Goal: Task Accomplishment & Management: Complete application form

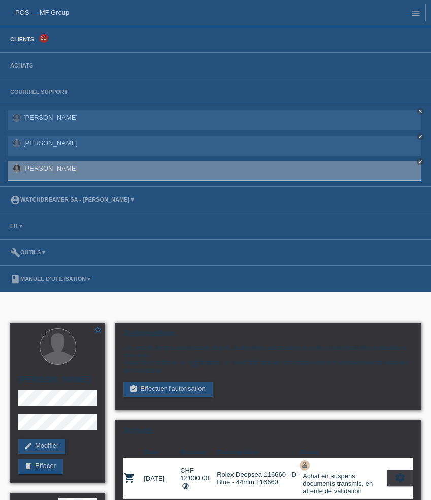
click at [24, 41] on link "Clients" at bounding box center [22, 39] width 34 height 6
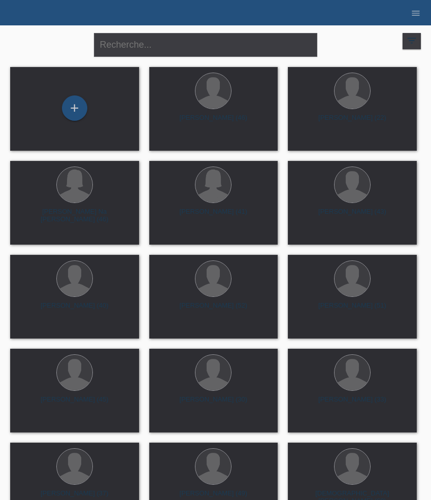
click at [411, 39] on icon "filter_list" at bounding box center [411, 40] width 11 height 11
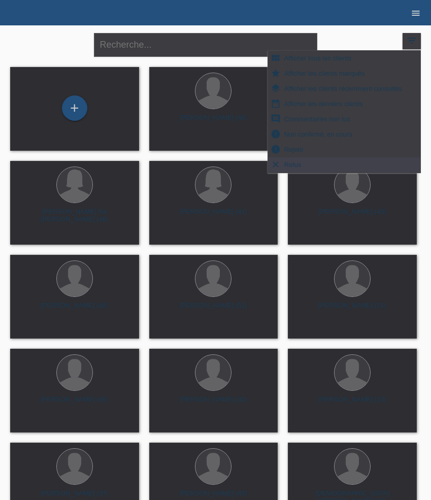
click at [412, 14] on icon "menu" at bounding box center [415, 13] width 10 height 10
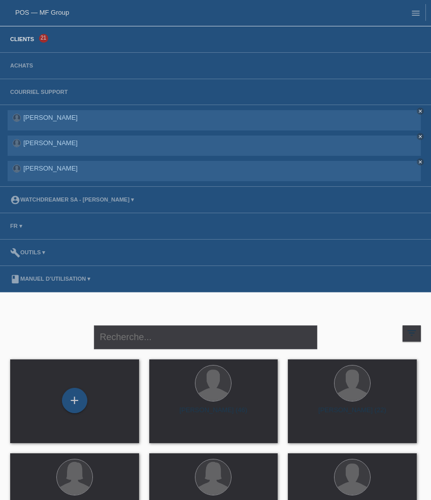
click at [29, 42] on link "Clients" at bounding box center [22, 39] width 34 height 6
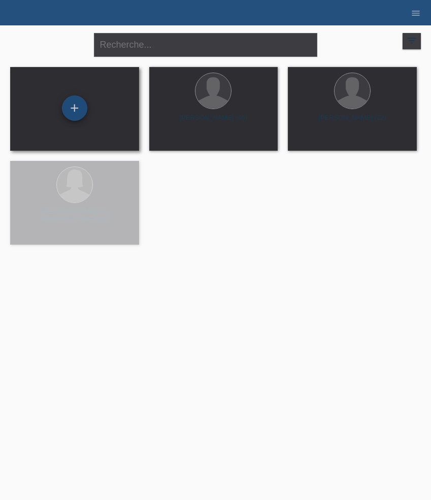
click at [81, 115] on div "+" at bounding box center [74, 107] width 24 height 17
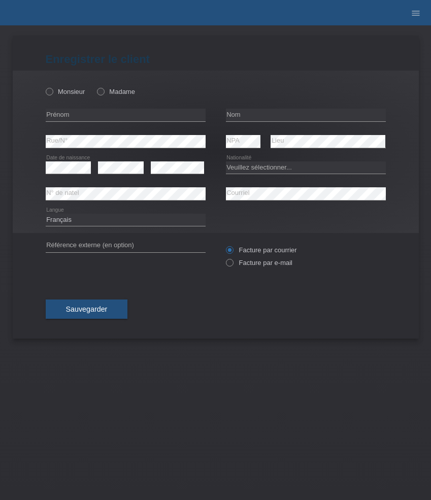
click at [58, 86] on div "Monsieur Madame" at bounding box center [126, 91] width 160 height 21
click at [55, 94] on label "Monsieur" at bounding box center [66, 92] width 40 height 8
click at [52, 94] on input "Monsieur" at bounding box center [49, 91] width 7 height 7
radio input "true"
click at [105, 109] on div "error Prénom" at bounding box center [126, 115] width 160 height 26
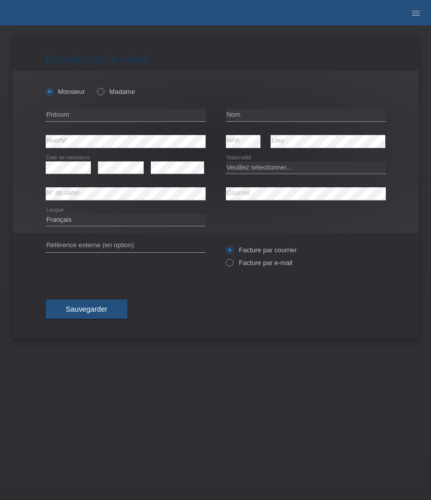
click at [105, 109] on div "error Prénom" at bounding box center [126, 115] width 160 height 26
click at [103, 111] on input "text" at bounding box center [126, 115] width 160 height 13
paste input "[PERSON_NAME]"
type input "[PERSON_NAME]"
click at [243, 110] on input "text" at bounding box center [306, 115] width 160 height 13
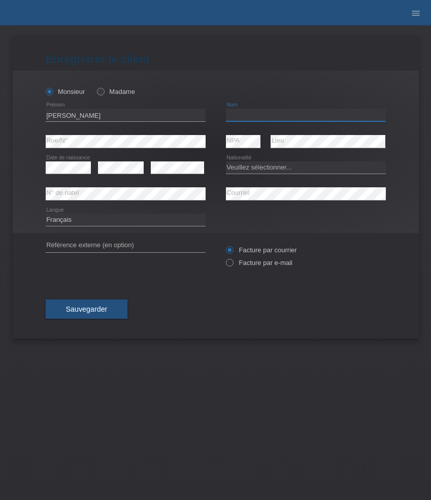
click at [243, 110] on input "text" at bounding box center [306, 115] width 160 height 13
paste input "[PERSON_NAME]"
type input "[PERSON_NAME]"
click at [243, 163] on select "Veuillez sélectionner... Suisse Allemagne Autriche Liechtenstein ------------ A…" at bounding box center [306, 167] width 160 height 12
select select "CH"
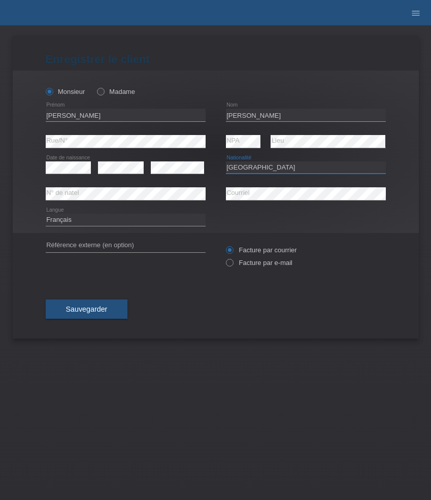
click at [226, 161] on select "Veuillez sélectionner... Suisse Allemagne Autriche Liechtenstein ------------ A…" at bounding box center [306, 167] width 160 height 12
click at [154, 228] on div "Deutsch Français Italiano English error Langue" at bounding box center [126, 220] width 160 height 26
click at [154, 223] on select "Deutsch Français Italiano English" at bounding box center [126, 220] width 160 height 12
select select "de"
click at [46, 214] on select "Deutsch Français Italiano English" at bounding box center [126, 220] width 160 height 12
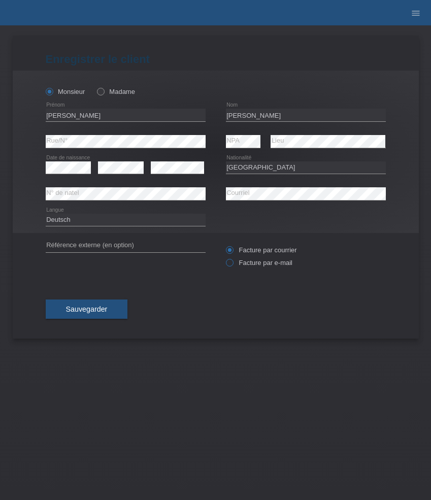
click at [247, 264] on label "Facture par e-mail" at bounding box center [259, 263] width 66 height 8
click at [232, 264] on input "Facture par e-mail" at bounding box center [229, 265] width 7 height 13
radio input "true"
click at [101, 319] on button "Sauvegarder" at bounding box center [87, 308] width 82 height 19
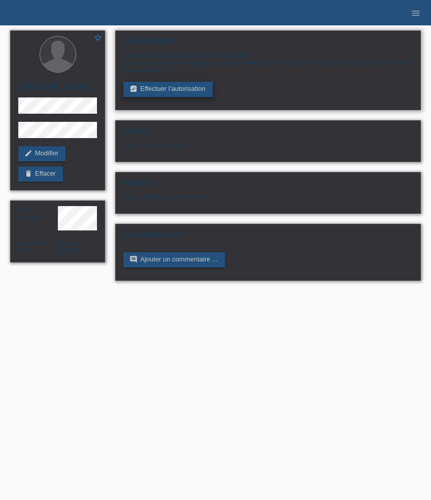
click at [156, 92] on link "assignment_turned_in Effectuer l’autorisation" at bounding box center [167, 89] width 89 height 15
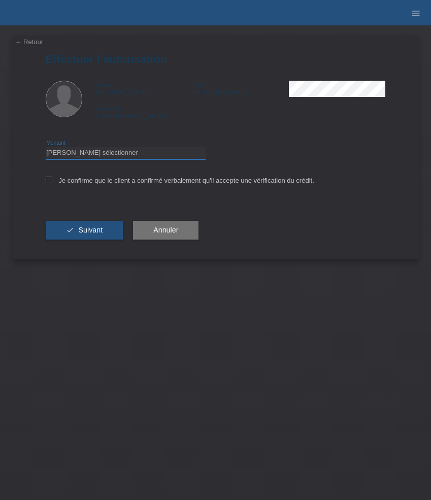
click at [133, 154] on select "Veuillez sélectionner CHF 1.00 - CHF 499.00 CHF 500.00 - CHF 1'999.00 CHF 2'000…" at bounding box center [126, 153] width 160 height 12
select select "3"
click at [46, 148] on select "Veuillez sélectionner CHF 1.00 - CHF 499.00 CHF 500.00 - CHF 1'999.00 CHF 2'000…" at bounding box center [126, 153] width 160 height 12
click at [142, 182] on label "Je confirme que le client a confirmé verbalement qu'il accepte une vérification…" at bounding box center [180, 181] width 268 height 8
click at [52, 182] on input "Je confirme que le client a confirmé verbalement qu'il accepte une vérification…" at bounding box center [49, 180] width 7 height 7
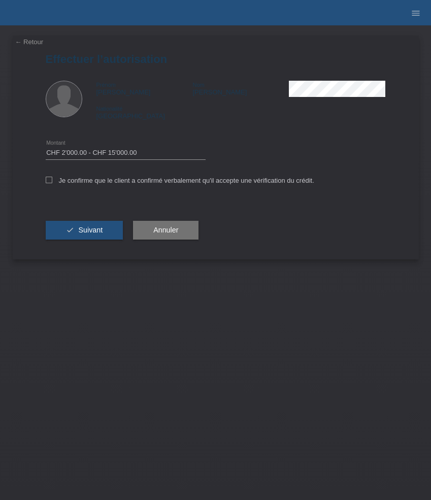
checkbox input "true"
click at [97, 231] on span "Suivant" at bounding box center [90, 230] width 24 height 8
